Goal: Task Accomplishment & Management: Use online tool/utility

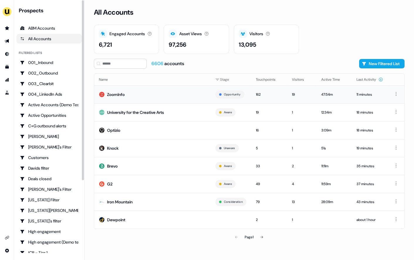
click at [130, 99] on td "ZoomInfo" at bounding box center [152, 94] width 117 height 18
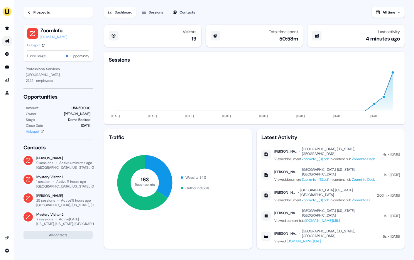
click at [11, 37] on link "Go to outbound experience" at bounding box center [6, 40] width 9 height 9
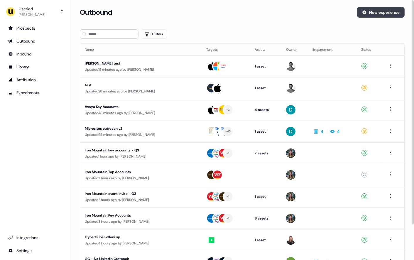
click at [391, 12] on button "New experience" at bounding box center [381, 12] width 48 height 11
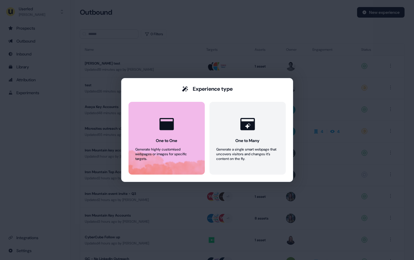
click at [181, 153] on div "Generate highly customised webpages or images for specific targets." at bounding box center [167, 154] width 62 height 14
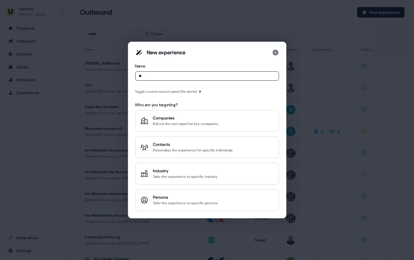
type input "*"
type input "**********"
click at [200, 93] on div "Toggle custom source panel (for demo)" at bounding box center [168, 92] width 67 height 6
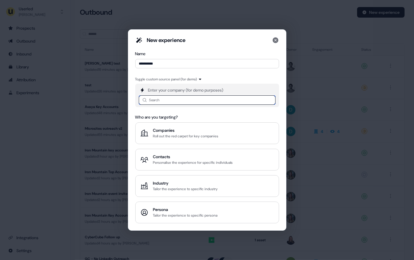
click at [190, 100] on input at bounding box center [207, 99] width 137 height 9
type input "****"
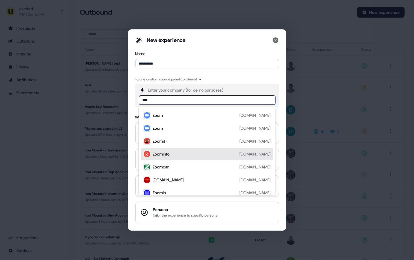
click at [184, 153] on div "ZoomInfo [DOMAIN_NAME]" at bounding box center [212, 154] width 118 height 7
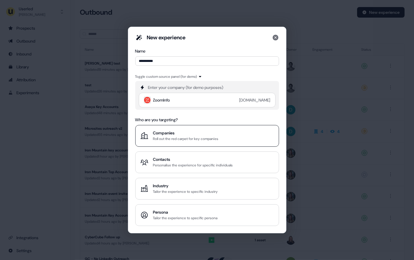
click at [194, 139] on div "Roll out the red carpet for key companies" at bounding box center [185, 139] width 65 height 6
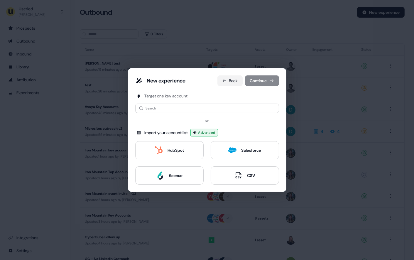
click at [232, 79] on button "Back" at bounding box center [230, 80] width 25 height 11
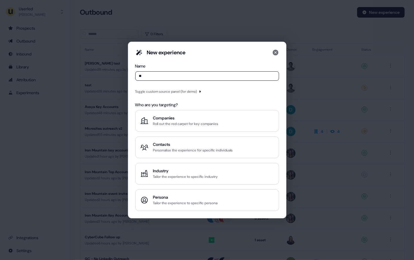
type input "*"
type input "**********"
click at [202, 91] on icon "button" at bounding box center [201, 92] width 4 height 4
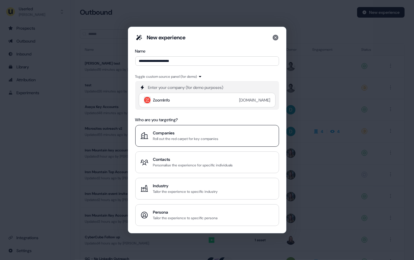
click at [194, 139] on div "Roll out the red carpet for key companies" at bounding box center [185, 139] width 65 height 6
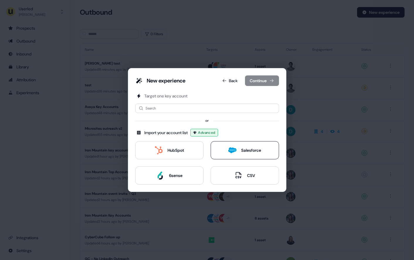
click at [245, 152] on div "Salesforce" at bounding box center [251, 150] width 20 height 6
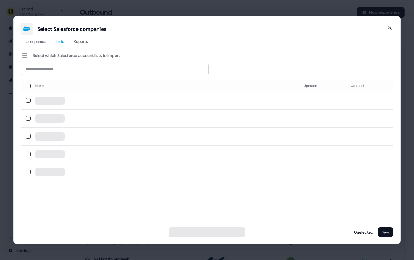
click at [58, 44] on span "Lists" at bounding box center [60, 41] width 9 height 6
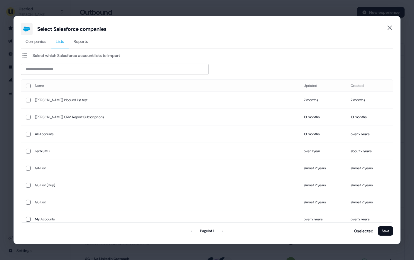
click at [41, 40] on span "Companies" at bounding box center [36, 41] width 21 height 6
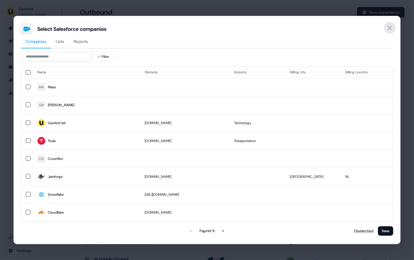
click at [391, 27] on icon "Close" at bounding box center [390, 28] width 4 height 4
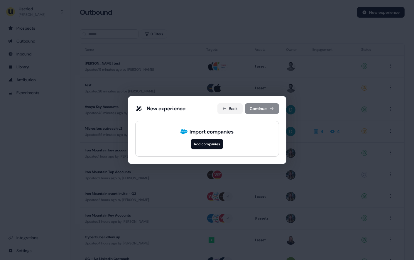
click at [226, 110] on button "Back" at bounding box center [230, 108] width 25 height 11
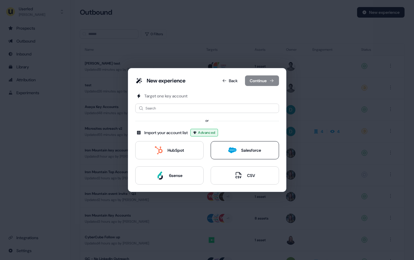
click at [254, 152] on div "Salesforce" at bounding box center [251, 150] width 20 height 6
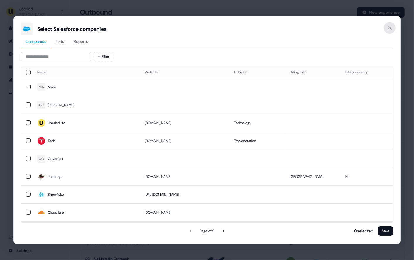
click at [387, 26] on icon "Close" at bounding box center [390, 27] width 7 height 7
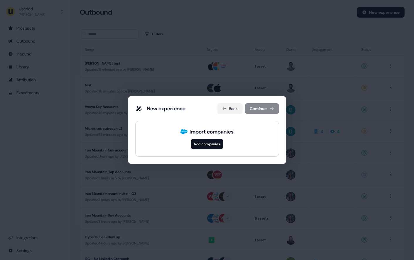
click at [231, 106] on button "Back" at bounding box center [230, 108] width 25 height 11
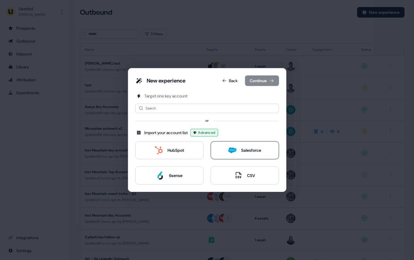
click at [267, 157] on button "Salesforce" at bounding box center [245, 150] width 68 height 18
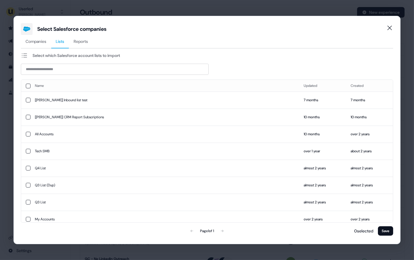
click at [62, 40] on span "Lists" at bounding box center [60, 41] width 9 height 6
click at [390, 28] on icon "Close" at bounding box center [390, 28] width 4 height 4
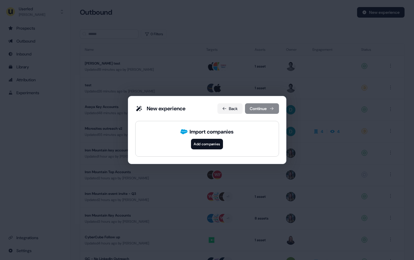
click at [230, 108] on button "Back" at bounding box center [230, 108] width 25 height 11
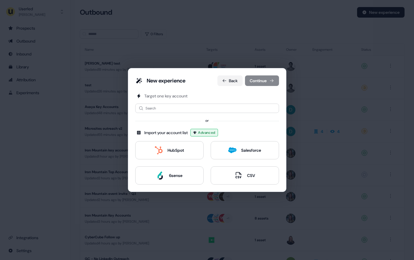
click at [226, 81] on button "Back" at bounding box center [230, 80] width 25 height 11
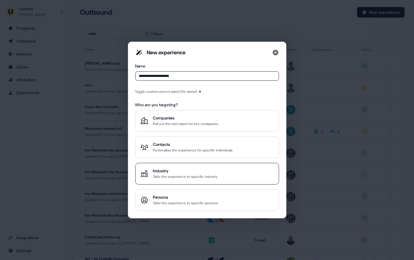
click at [175, 171] on div "Industry" at bounding box center [185, 171] width 65 height 6
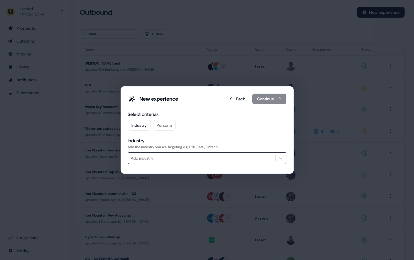
click at [161, 157] on div at bounding box center [201, 158] width 141 height 7
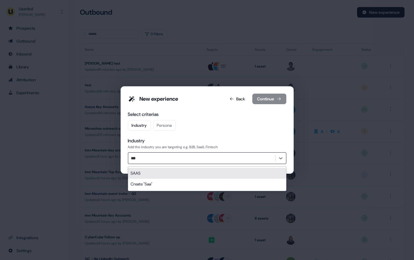
type input "****"
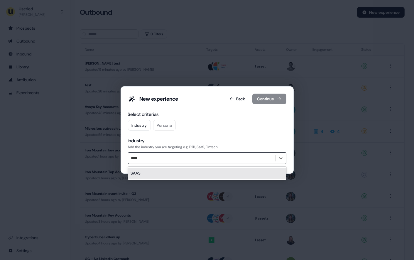
click at [164, 173] on div "SAAS" at bounding box center [207, 173] width 158 height 11
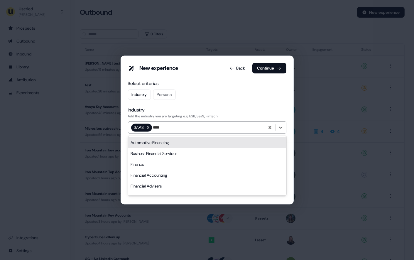
type input "*****"
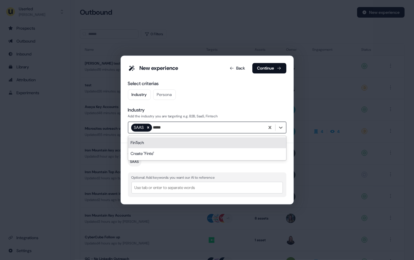
click at [179, 143] on div "FinTech" at bounding box center [207, 142] width 158 height 11
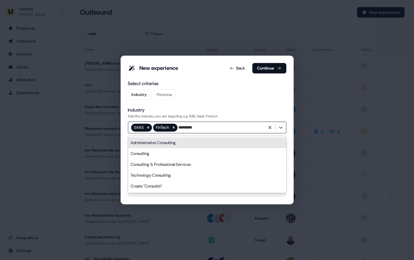
type input "**********"
click at [175, 128] on icon "Remove FinTech" at bounding box center [174, 128] width 2 height 2
click at [149, 128] on icon "Remove SAAS" at bounding box center [148, 128] width 2 height 2
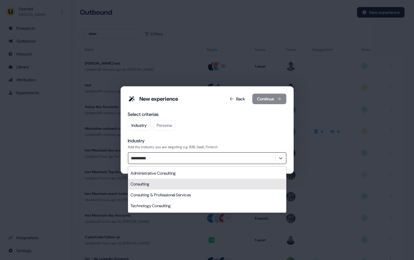
click at [152, 181] on div "Consulting" at bounding box center [207, 184] width 158 height 11
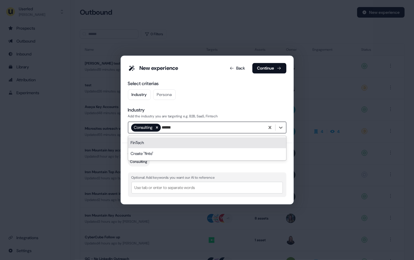
type input "*******"
click at [147, 142] on div "FinTech" at bounding box center [207, 142] width 158 height 11
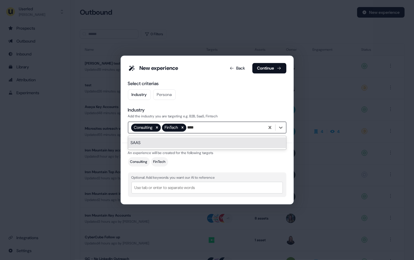
type input "****"
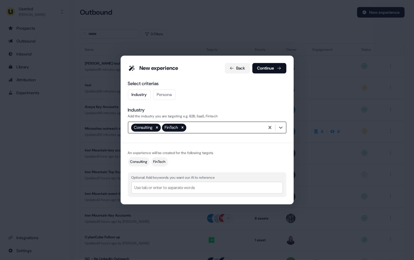
click at [237, 66] on button "Back" at bounding box center [237, 68] width 25 height 11
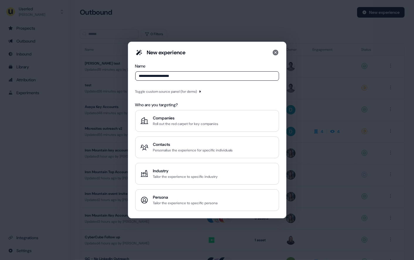
click at [307, 67] on div "**********" at bounding box center [207, 130] width 414 height 260
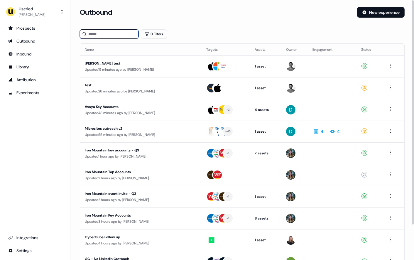
click at [117, 35] on input at bounding box center [109, 33] width 59 height 9
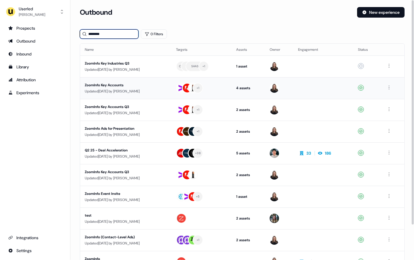
type input "********"
click at [129, 81] on td "ZoomInfo Key Accounts Updated 1 day ago by Geneviève Ladouceur" at bounding box center [125, 88] width 91 height 22
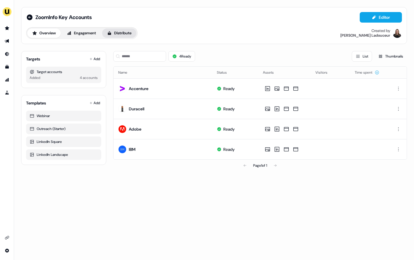
click at [124, 33] on button "Distribute" at bounding box center [119, 32] width 34 height 9
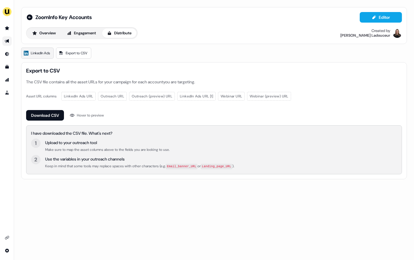
click at [43, 51] on span "LinkedIn Ads" at bounding box center [40, 53] width 19 height 6
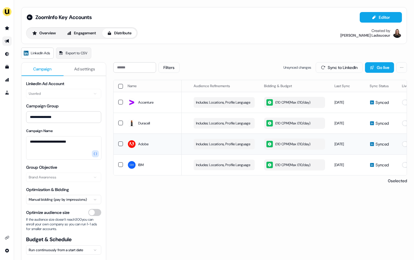
scroll to position [0, 106]
click at [312, 103] on div "£10 CPM ( Max £10/day )" at bounding box center [290, 102] width 44 height 6
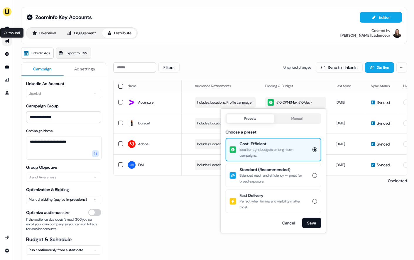
click at [9, 40] on icon "Go to outbound experience" at bounding box center [7, 41] width 5 height 5
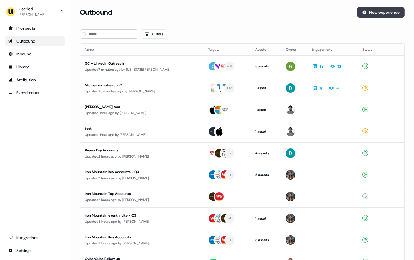
click at [364, 14] on icon at bounding box center [364, 12] width 5 height 5
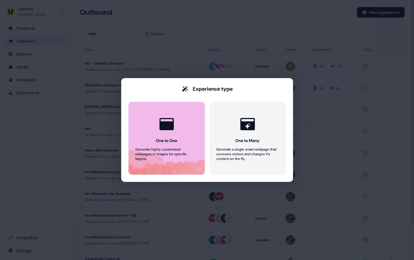
click at [184, 119] on button "One to One Generate highly customised webpages or images for specific targets." at bounding box center [167, 138] width 76 height 73
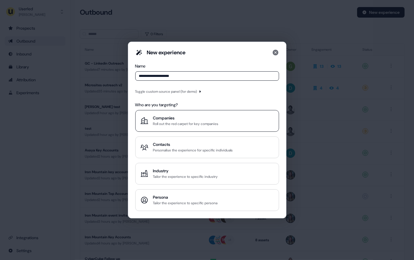
type input "**********"
click at [193, 125] on div "Roll out the red carpet for key companies" at bounding box center [185, 124] width 65 height 6
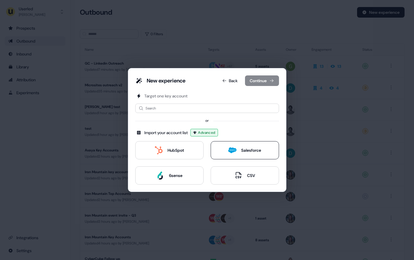
click at [242, 150] on div "Salesforce" at bounding box center [251, 150] width 20 height 6
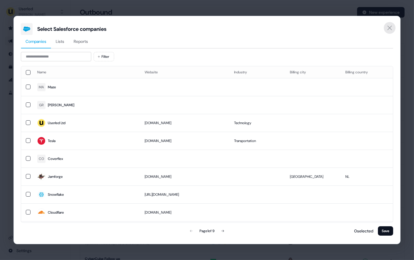
click at [386, 29] on button "Close" at bounding box center [390, 28] width 12 height 12
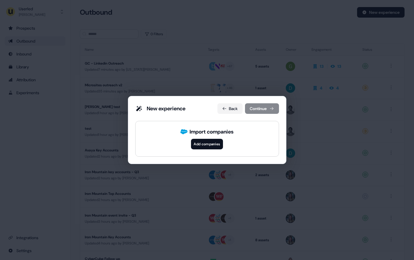
click at [229, 108] on button "Back" at bounding box center [230, 108] width 25 height 11
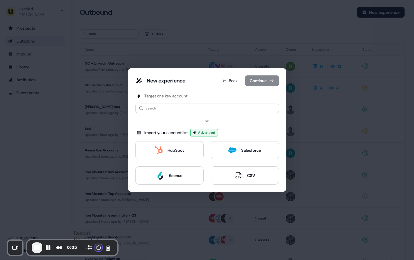
click at [98, 248] on button "Restart Recording" at bounding box center [98, 247] width 7 height 7
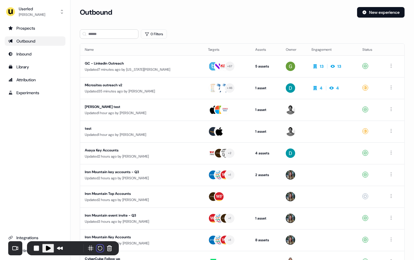
click at [50, 247] on button "Pause Recording" at bounding box center [47, 247] width 9 height 9
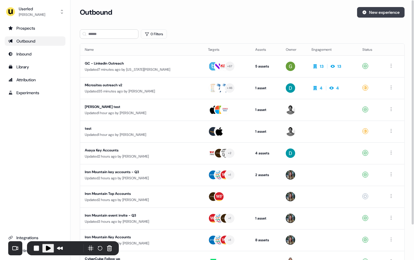
click at [382, 13] on button "New experience" at bounding box center [381, 12] width 48 height 11
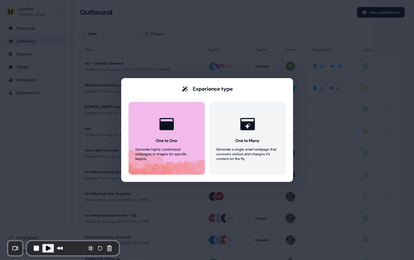
click at [159, 129] on icon at bounding box center [167, 124] width 18 height 18
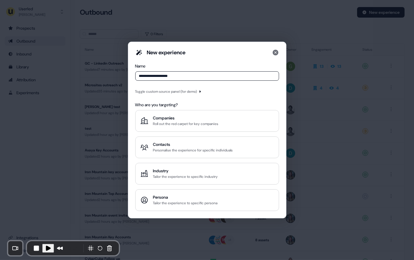
type input "**********"
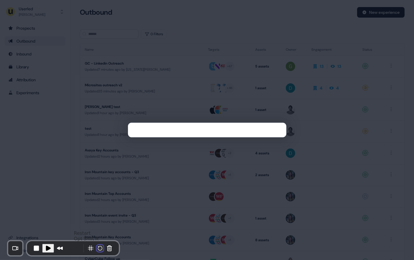
click at [97, 249] on button "Restart Recording" at bounding box center [100, 248] width 7 height 7
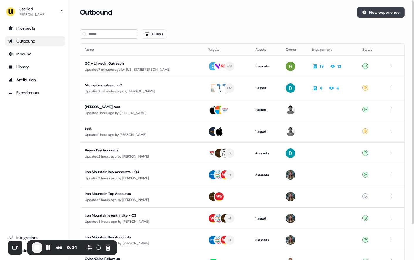
click at [377, 14] on button "New experience" at bounding box center [381, 12] width 48 height 11
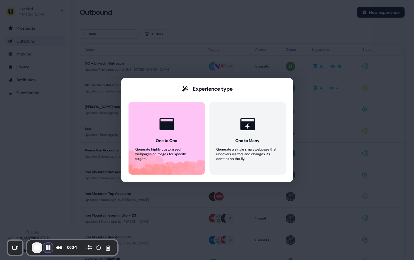
click at [48, 248] on button "Pause Recording" at bounding box center [47, 247] width 9 height 9
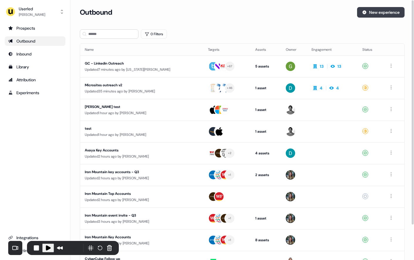
click at [384, 14] on button "New experience" at bounding box center [381, 12] width 48 height 11
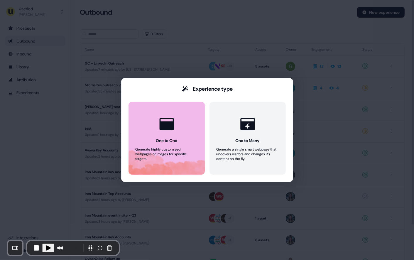
click at [159, 143] on div "One to One" at bounding box center [166, 141] width 21 height 6
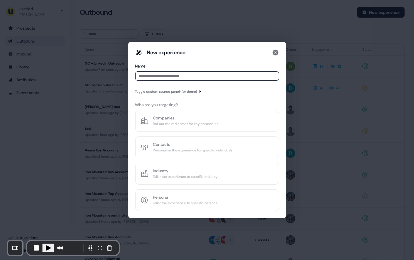
click at [48, 249] on span "Play Recording" at bounding box center [48, 248] width 7 height 7
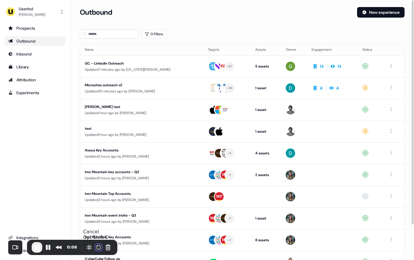
click at [96, 248] on button "Restart Recording" at bounding box center [98, 247] width 7 height 7
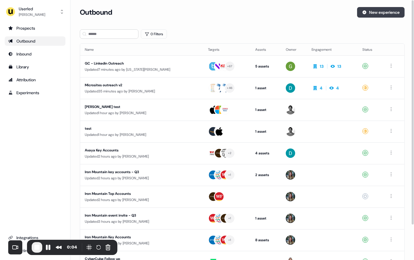
click at [378, 14] on button "New experience" at bounding box center [381, 12] width 48 height 11
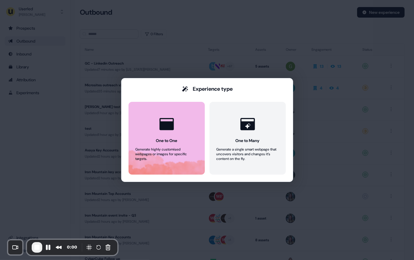
click at [164, 135] on button "One to One Generate highly customised webpages or images for specific targets." at bounding box center [167, 138] width 76 height 73
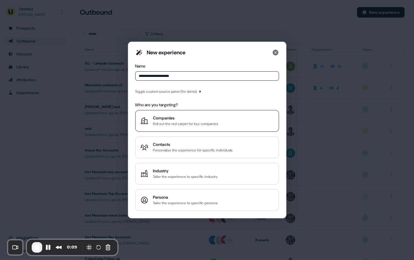
type input "**********"
click at [160, 117] on div "Companies" at bounding box center [185, 118] width 65 height 6
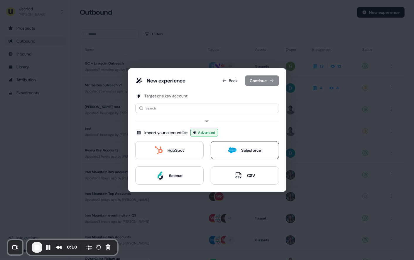
click at [246, 146] on button "Salesforce" at bounding box center [245, 150] width 68 height 18
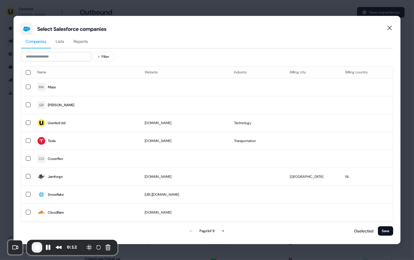
click at [61, 42] on span "Lists" at bounding box center [60, 41] width 9 height 6
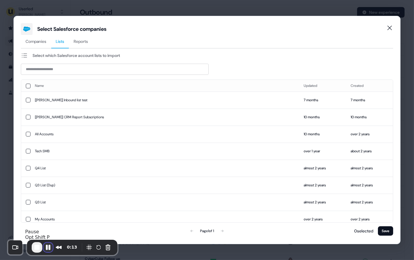
click at [49, 246] on button "Pause Recording" at bounding box center [47, 247] width 9 height 9
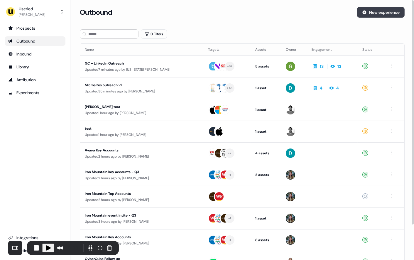
click at [382, 13] on button "New experience" at bounding box center [381, 12] width 48 height 11
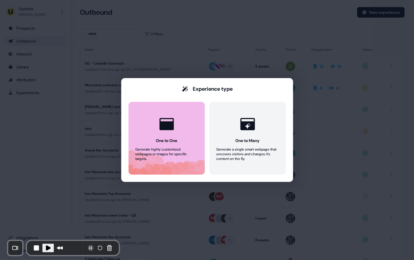
click at [179, 129] on button "One to One Generate highly customised webpages or images for specific targets." at bounding box center [167, 138] width 76 height 73
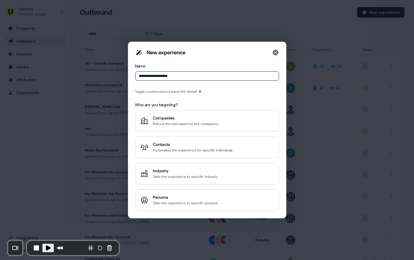
type input "**********"
click at [48, 247] on span "Play Recording" at bounding box center [48, 248] width 7 height 7
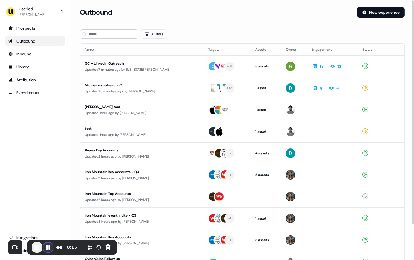
click at [49, 248] on button "Pause Recording" at bounding box center [47, 247] width 9 height 9
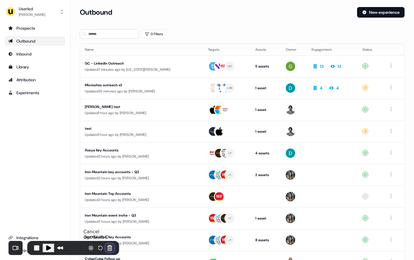
click at [107, 249] on button "Cancel Recording" at bounding box center [109, 247] width 9 height 9
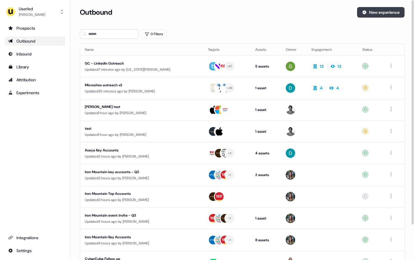
click at [364, 13] on icon at bounding box center [365, 13] width 4 height 4
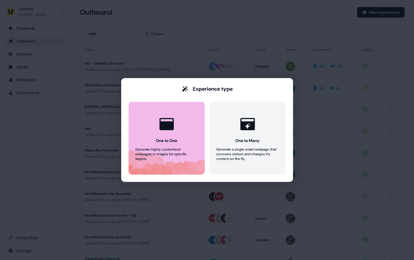
click at [170, 134] on div at bounding box center [167, 124] width 22 height 22
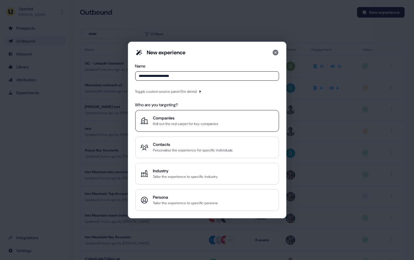
type input "**********"
click at [162, 126] on div "Roll out the red carpet for key companies" at bounding box center [185, 124] width 65 height 6
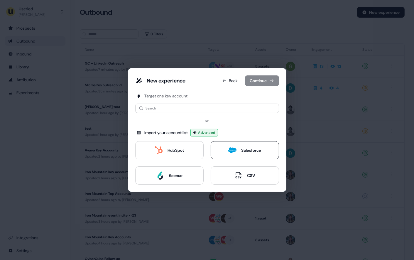
click at [237, 152] on div "Salesforce" at bounding box center [245, 150] width 33 height 8
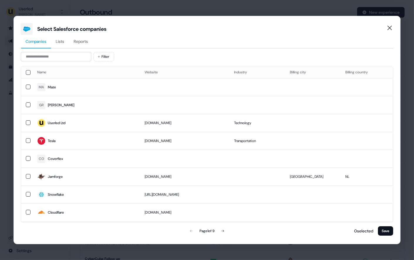
click at [59, 41] on span "Lists" at bounding box center [60, 41] width 9 height 6
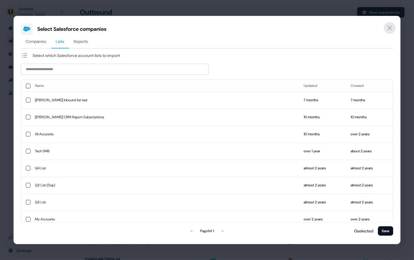
click at [391, 27] on icon "Close" at bounding box center [390, 28] width 4 height 4
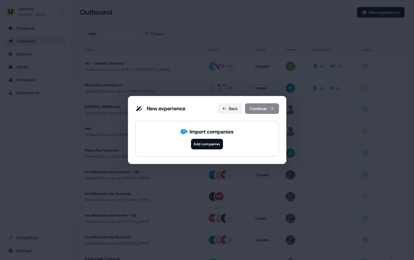
click at [231, 105] on button "Back" at bounding box center [230, 108] width 25 height 11
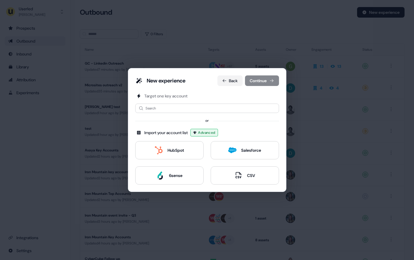
click at [225, 81] on icon at bounding box center [224, 80] width 5 height 5
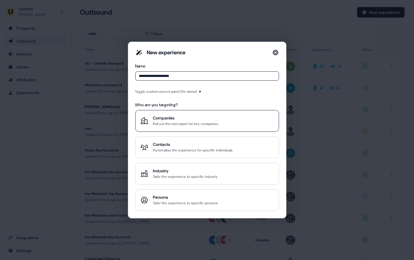
click at [240, 122] on div "Companies Roll out the red carpet for key companies" at bounding box center [207, 121] width 134 height 12
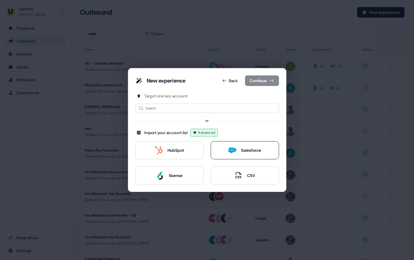
click at [246, 152] on div "Salesforce" at bounding box center [251, 150] width 20 height 6
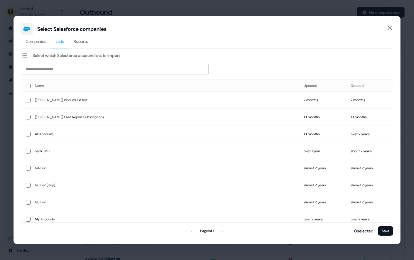
click at [60, 43] on span "Lists" at bounding box center [60, 41] width 9 height 6
click at [393, 31] on icon "Close" at bounding box center [390, 27] width 7 height 7
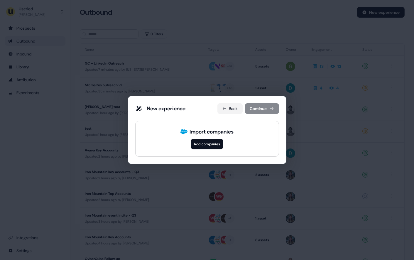
click at [227, 110] on button "Back" at bounding box center [230, 108] width 25 height 11
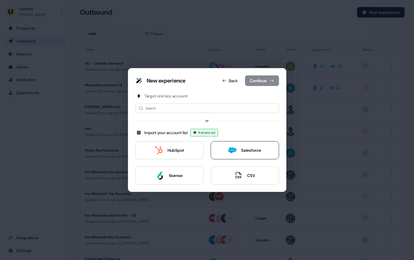
click at [224, 154] on button "Salesforce" at bounding box center [245, 150] width 68 height 18
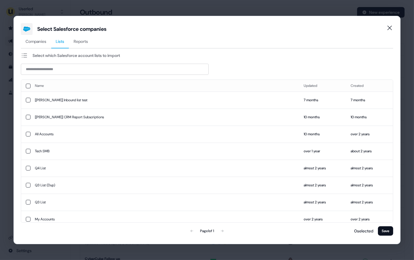
click at [62, 43] on span "Lists" at bounding box center [60, 41] width 9 height 6
click at [391, 29] on icon "Close" at bounding box center [390, 27] width 7 height 7
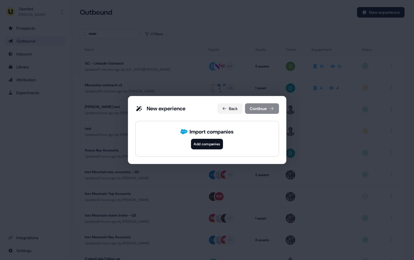
click at [229, 108] on button "Back" at bounding box center [230, 108] width 25 height 11
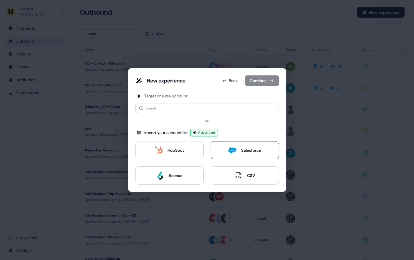
click at [228, 149] on button "Salesforce" at bounding box center [245, 150] width 68 height 18
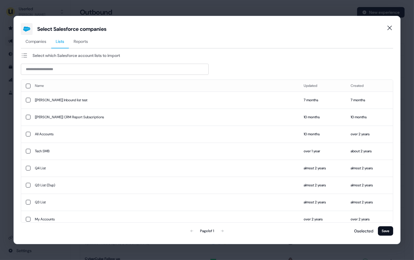
click at [61, 41] on span "Lists" at bounding box center [60, 41] width 9 height 6
click at [29, 99] on button "button" at bounding box center [28, 100] width 5 height 5
click at [28, 117] on button "button" at bounding box center [28, 117] width 5 height 5
click at [27, 134] on button "button" at bounding box center [28, 133] width 5 height 5
click at [388, 231] on button "Save" at bounding box center [385, 230] width 15 height 9
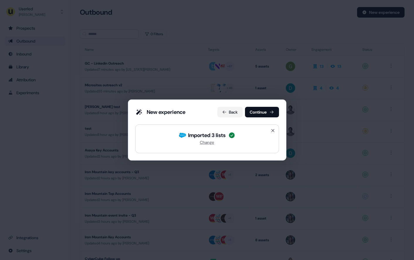
click at [228, 112] on button "Back" at bounding box center [230, 112] width 25 height 11
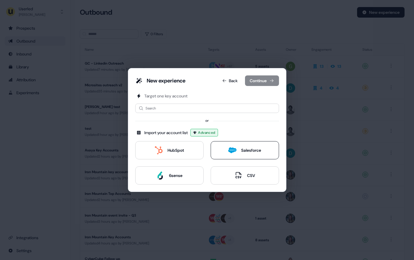
click at [242, 148] on div "Salesforce" at bounding box center [251, 150] width 20 height 6
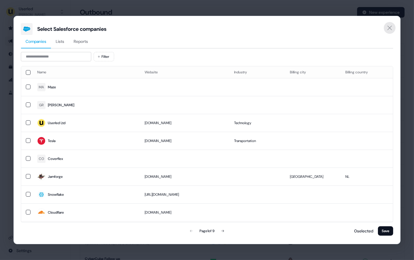
click at [389, 29] on icon "Close" at bounding box center [390, 27] width 7 height 7
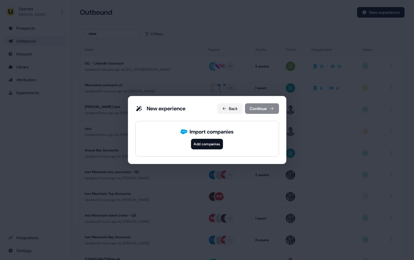
click at [227, 110] on button "Back" at bounding box center [230, 108] width 25 height 11
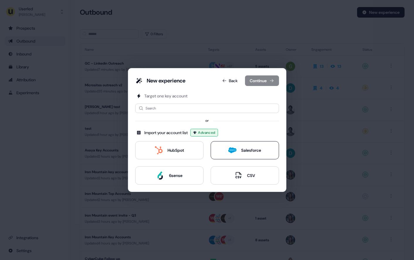
click at [223, 152] on button "Salesforce" at bounding box center [245, 150] width 68 height 18
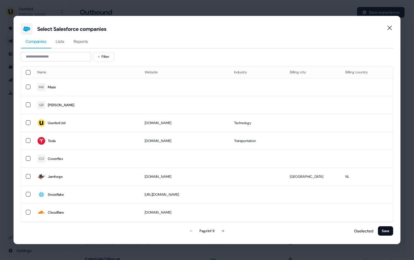
click at [61, 44] on span "Lists" at bounding box center [60, 41] width 9 height 6
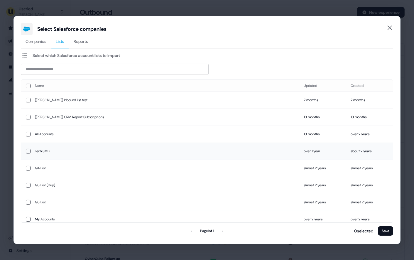
click at [28, 152] on button "button" at bounding box center [28, 151] width 5 height 5
click at [27, 168] on button "button" at bounding box center [28, 168] width 5 height 5
click at [27, 182] on button "button" at bounding box center [28, 184] width 5 height 5
click at [382, 230] on button "Save" at bounding box center [385, 230] width 15 height 9
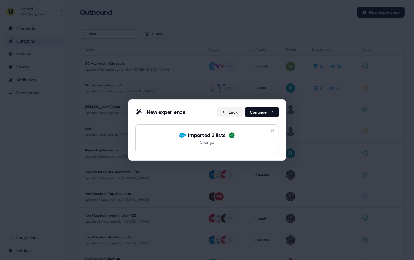
click at [226, 114] on button "Back" at bounding box center [230, 112] width 25 height 11
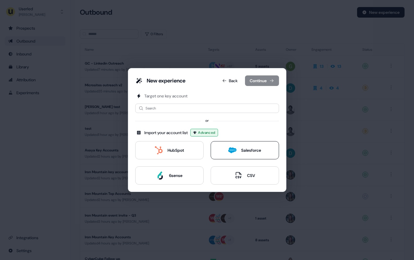
click at [246, 153] on div "Salesforce" at bounding box center [245, 150] width 33 height 8
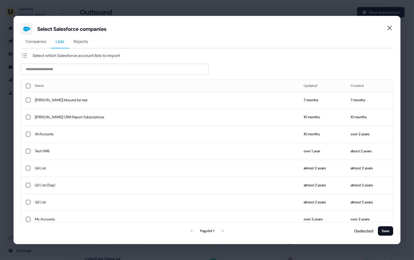
click at [63, 41] on span "Lists" at bounding box center [60, 41] width 9 height 6
click at [392, 28] on icon "Close" at bounding box center [390, 27] width 7 height 7
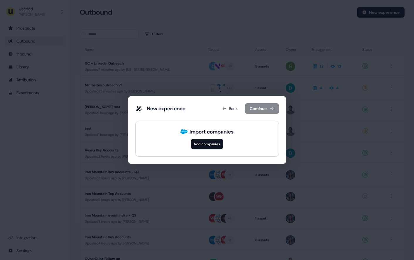
click at [214, 145] on button "Add companies" at bounding box center [207, 144] width 32 height 11
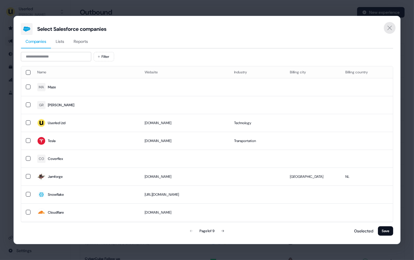
click at [390, 27] on icon "Close" at bounding box center [390, 27] width 7 height 7
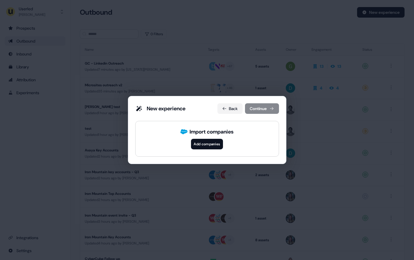
click at [227, 108] on button "Back" at bounding box center [230, 108] width 25 height 11
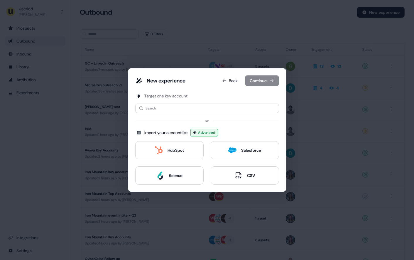
click at [256, 56] on div "New experience Back Continue Target one key account Search or Import your accou…" at bounding box center [207, 130] width 414 height 260
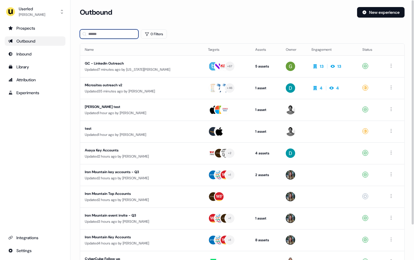
click at [116, 33] on input at bounding box center [109, 33] width 59 height 9
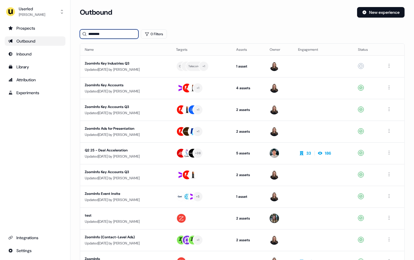
type input "********"
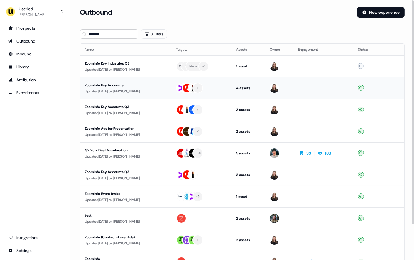
click at [143, 91] on div "Updated 1 day ago by Geneviève Ladouceur" at bounding box center [126, 91] width 82 height 6
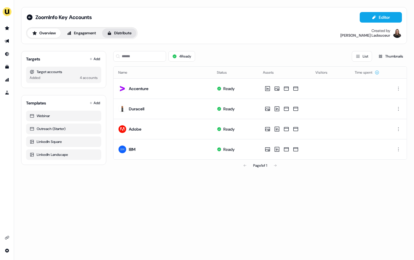
click at [121, 32] on button "Distribute" at bounding box center [119, 32] width 34 height 9
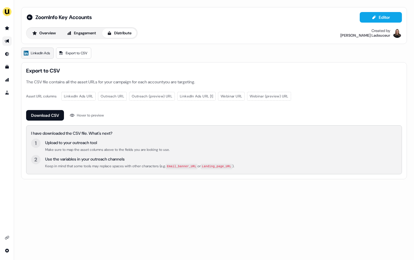
click at [36, 55] on span "LinkedIn Ads" at bounding box center [40, 53] width 19 height 6
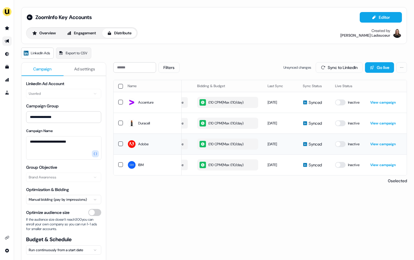
scroll to position [0, 176]
click at [330, 179] on div "0 selected" at bounding box center [260, 181] width 294 height 6
click at [31, 17] on icon at bounding box center [30, 17] width 6 height 6
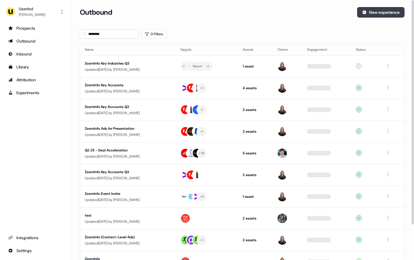
click at [378, 9] on button "New experience" at bounding box center [381, 12] width 48 height 11
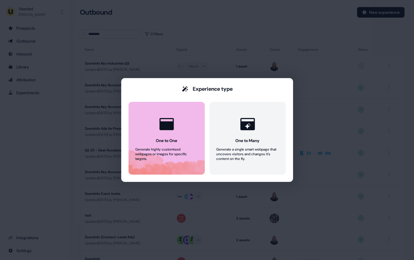
click at [170, 138] on div "One to One" at bounding box center [166, 141] width 21 height 6
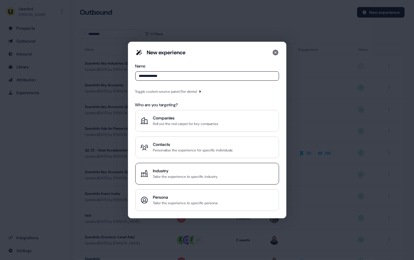
type input "**********"
click at [177, 173] on div "Industry" at bounding box center [185, 171] width 65 height 6
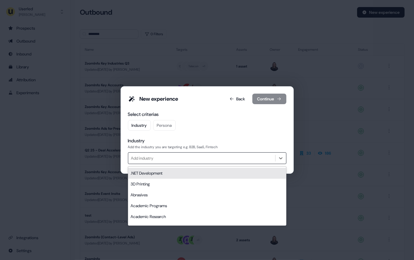
click at [243, 158] on div at bounding box center [201, 158] width 141 height 7
type input "****"
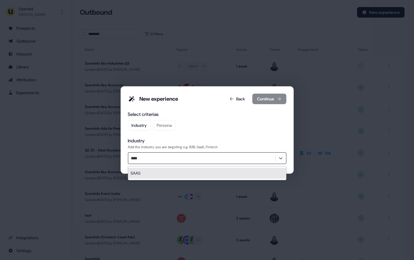
click at [171, 172] on div "SAAS" at bounding box center [207, 173] width 158 height 11
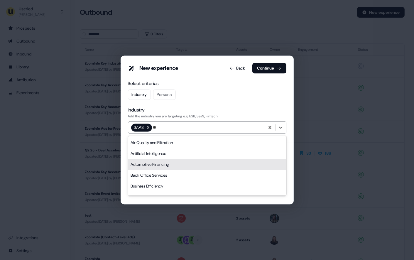
type input "*"
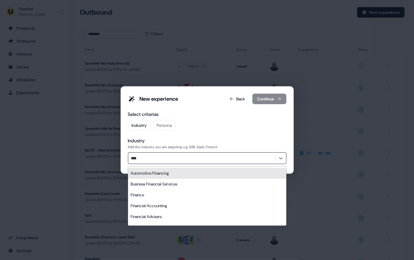
type input "*****"
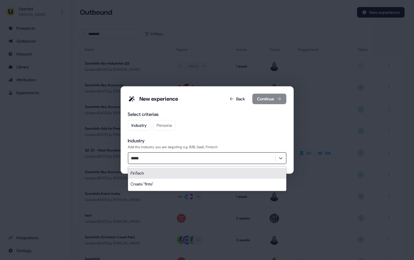
click at [162, 172] on div "FinTech" at bounding box center [207, 173] width 158 height 11
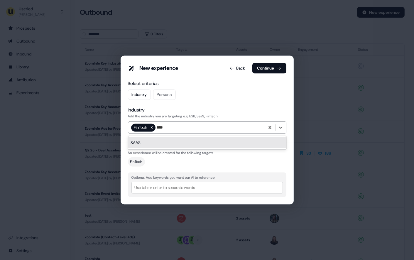
type input "****"
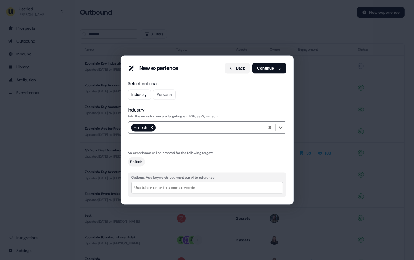
click at [238, 68] on button "Back" at bounding box center [237, 68] width 25 height 11
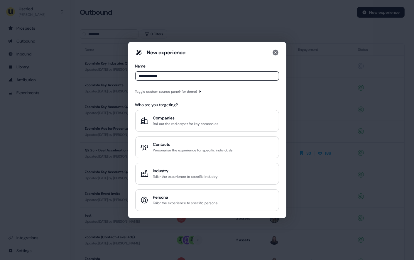
drag, startPoint x: 172, startPoint y: 74, endPoint x: 120, endPoint y: 72, distance: 52.1
click at [120, 72] on div "**********" at bounding box center [207, 130] width 414 height 260
drag, startPoint x: 178, startPoint y: 77, endPoint x: 149, endPoint y: 77, distance: 29.4
click at [149, 77] on input "**********" at bounding box center [207, 75] width 144 height 9
type input "**********"
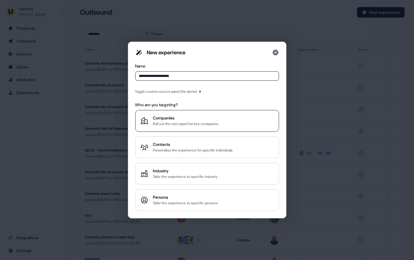
click at [188, 125] on div "Roll out the red carpet for key companies" at bounding box center [185, 124] width 65 height 6
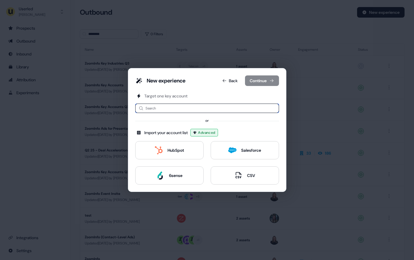
click at [191, 110] on input at bounding box center [207, 108] width 144 height 9
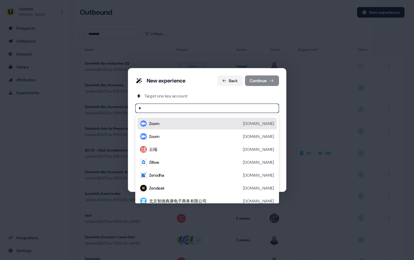
type input "*"
click at [226, 85] on button "Back" at bounding box center [230, 80] width 25 height 11
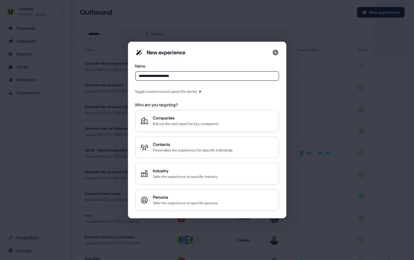
click at [201, 93] on icon "button" at bounding box center [201, 92] width 4 height 4
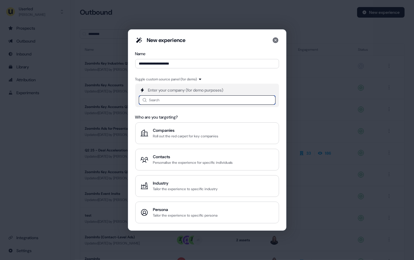
click at [196, 101] on input at bounding box center [207, 99] width 137 height 9
type input "****"
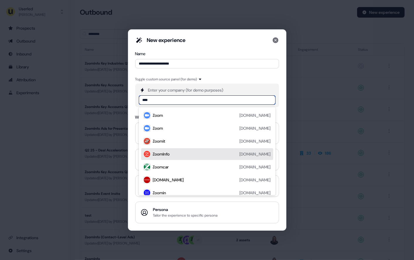
click at [173, 159] on div "ZoomInfo [DOMAIN_NAME]" at bounding box center [207, 154] width 132 height 12
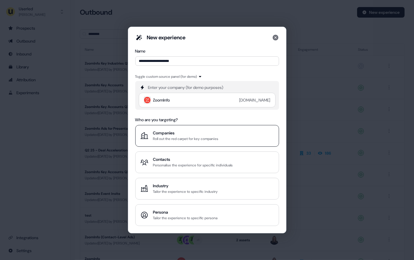
click at [203, 131] on div "Companies" at bounding box center [185, 133] width 65 height 6
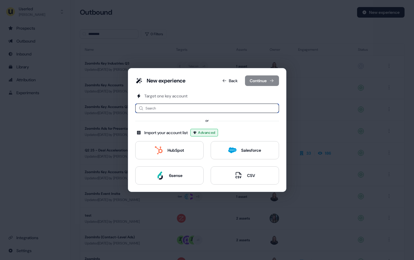
click at [178, 109] on input at bounding box center [207, 108] width 144 height 9
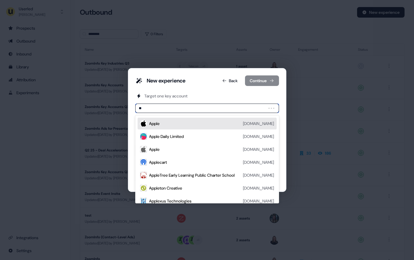
type input "*"
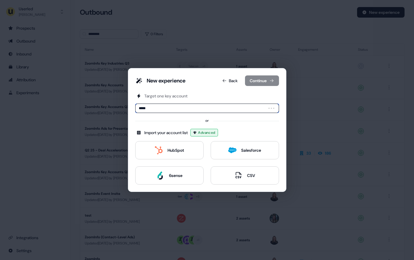
type input "******"
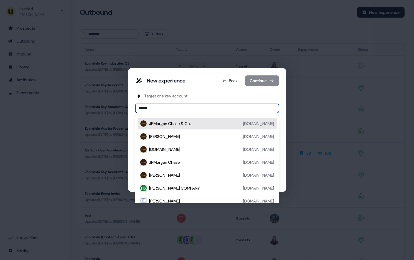
click at [174, 125] on div "JPMorgan Chase & Co." at bounding box center [170, 124] width 42 height 6
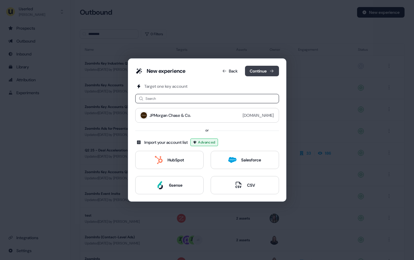
click at [261, 74] on button "Continue" at bounding box center [262, 71] width 34 height 11
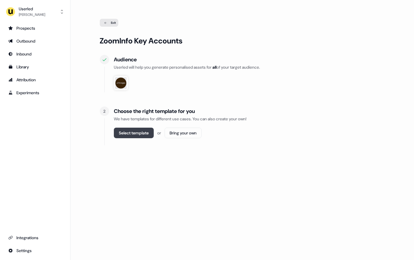
click at [135, 132] on button "Select template" at bounding box center [134, 133] width 40 height 11
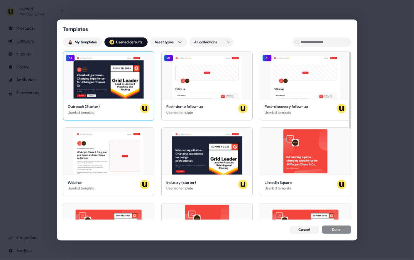
click at [106, 82] on div "Hey JPMorgan Chase & Co. 👋 Learn more Book a demo Introducing a Game-Changing e…" at bounding box center [108, 75] width 91 height 47
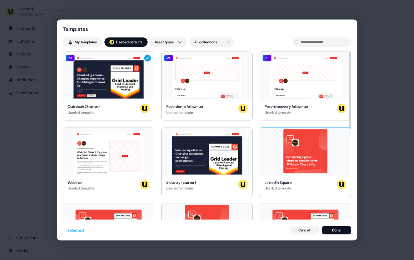
click at [284, 162] on div "Introducing a game-changing experience for JPMorgan Chase & Co. See what we can…" at bounding box center [305, 151] width 91 height 47
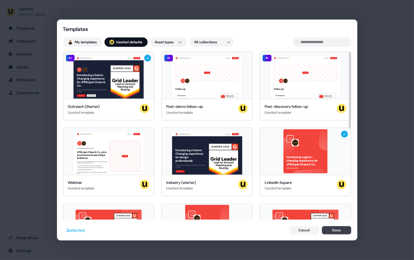
click at [331, 231] on button "Done" at bounding box center [336, 230] width 29 height 8
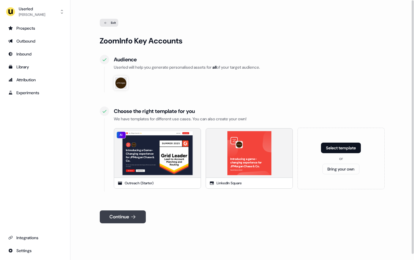
click at [136, 219] on icon at bounding box center [133, 217] width 6 height 6
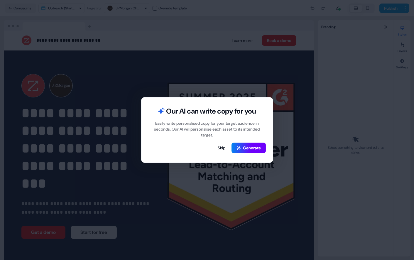
click at [240, 146] on icon at bounding box center [238, 148] width 5 height 5
